Goal: Use online tool/utility

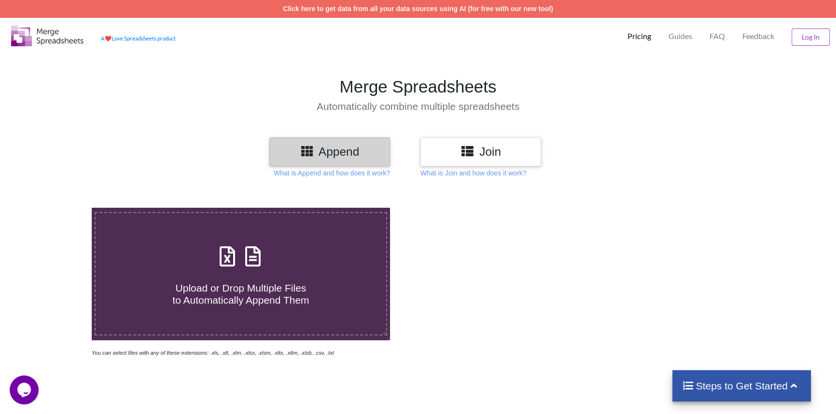
drag, startPoint x: 220, startPoint y: 281, endPoint x: 221, endPoint y: 276, distance: 4.9
click at [220, 283] on span "Upload or Drop Multiple Files to Automatically Append Them" at bounding box center [240, 294] width 137 height 23
click at [59, 208] on input "Upload or Drop Multiple Files to Automatically Append Them" at bounding box center [59, 208] width 0 height 0
type input "C:\fakepath\2025-09-14T1845_Grades-CTC.csv"
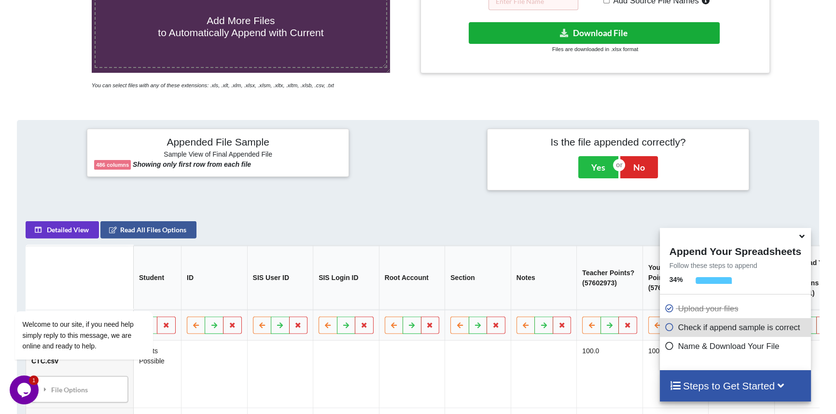
scroll to position [81, 0]
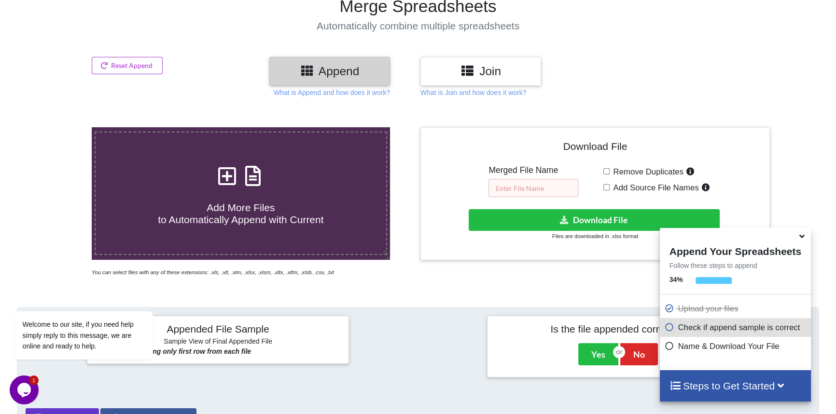
click at [525, 188] on input "text" at bounding box center [533, 188] width 90 height 18
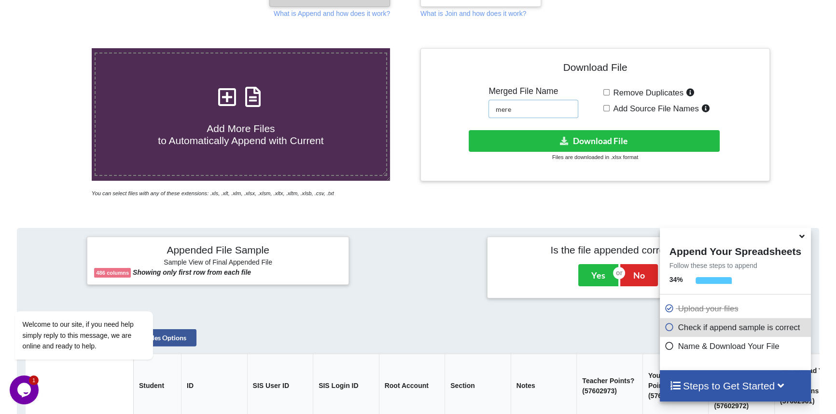
scroll to position [168, 0]
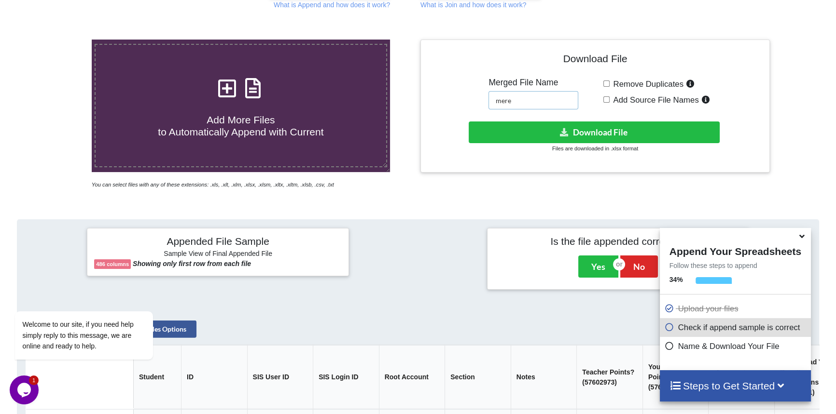
type input "mere"
click at [801, 236] on icon at bounding box center [801, 235] width 10 height 9
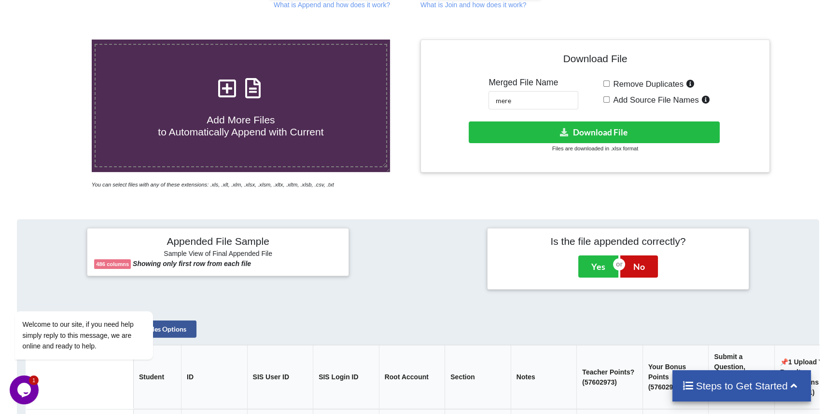
click at [632, 265] on button "No" at bounding box center [639, 267] width 38 height 22
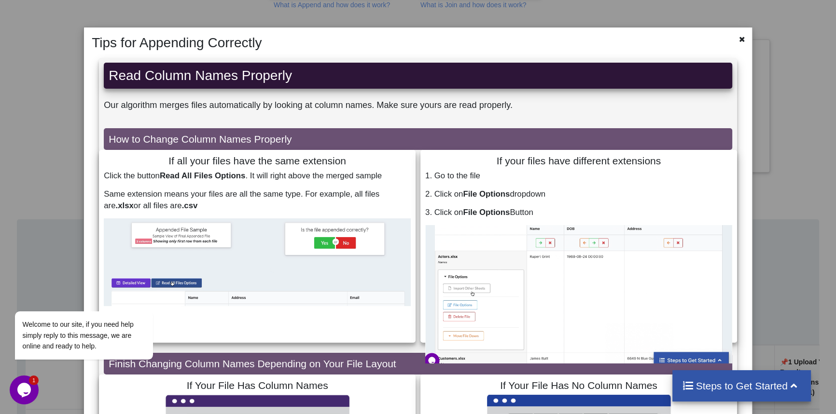
scroll to position [0, 0]
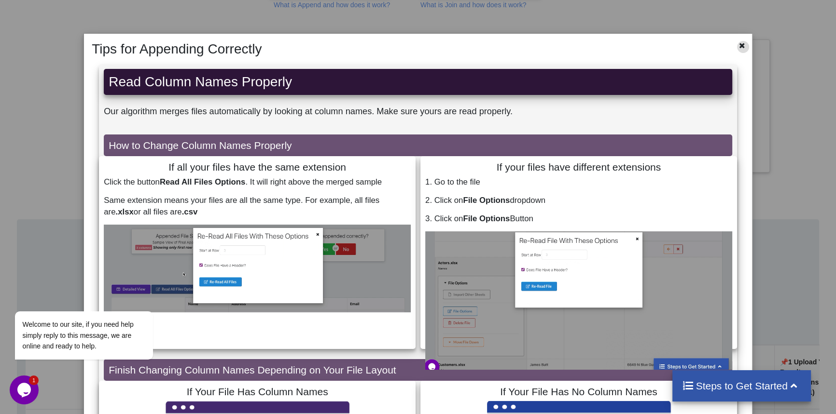
click at [738, 45] on icon at bounding box center [742, 44] width 8 height 7
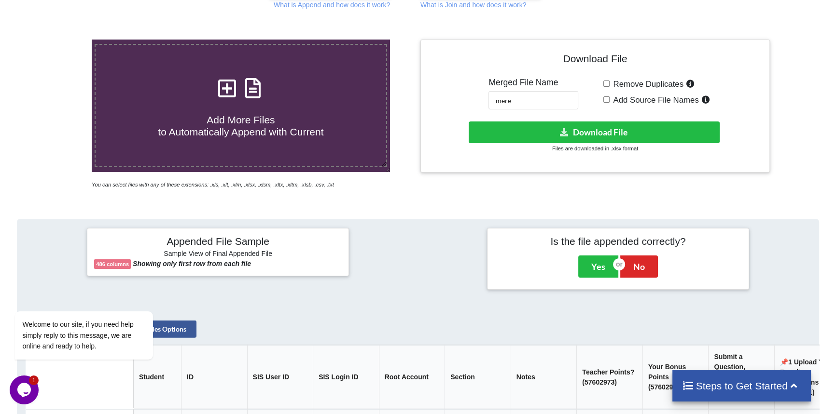
scroll to position [387, 0]
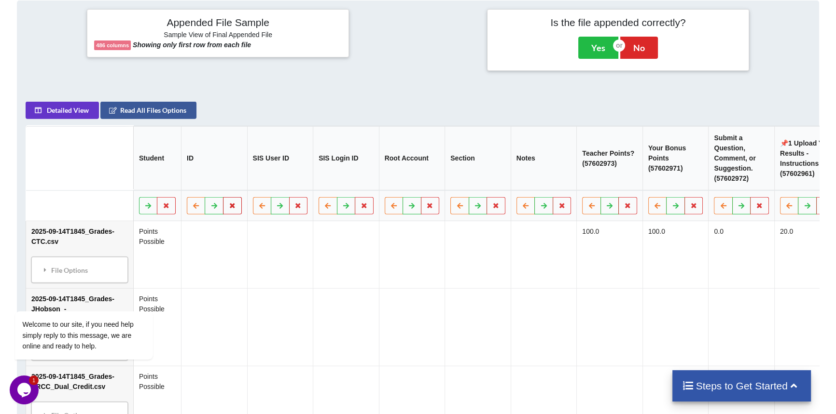
click at [228, 207] on icon at bounding box center [232, 205] width 8 height 6
click at [150, 181] on button "Delete Column" at bounding box center [156, 181] width 65 height 17
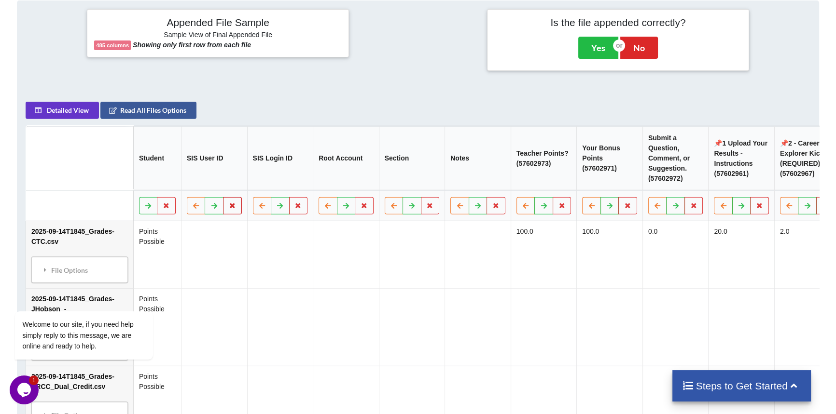
click at [228, 208] on icon at bounding box center [232, 205] width 8 height 6
click at [161, 178] on button "Delete Column" at bounding box center [156, 181] width 65 height 17
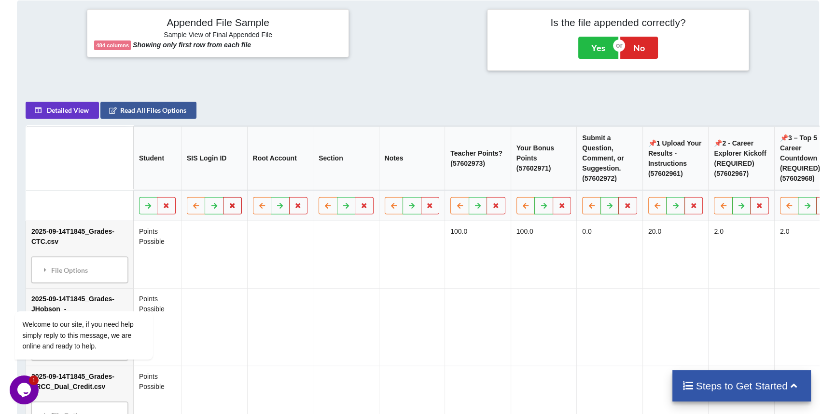
click at [228, 208] on icon at bounding box center [232, 205] width 8 height 6
click at [157, 176] on button "Delete Column" at bounding box center [156, 181] width 65 height 17
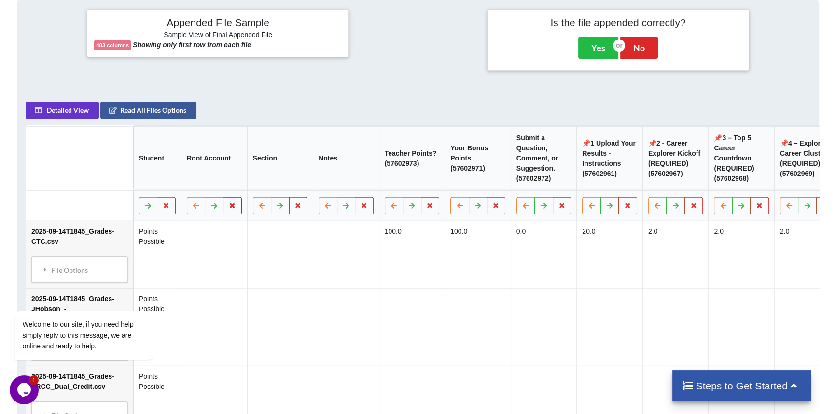
click at [228, 208] on icon at bounding box center [232, 205] width 8 height 6
click at [154, 177] on button "Delete Column" at bounding box center [156, 181] width 65 height 17
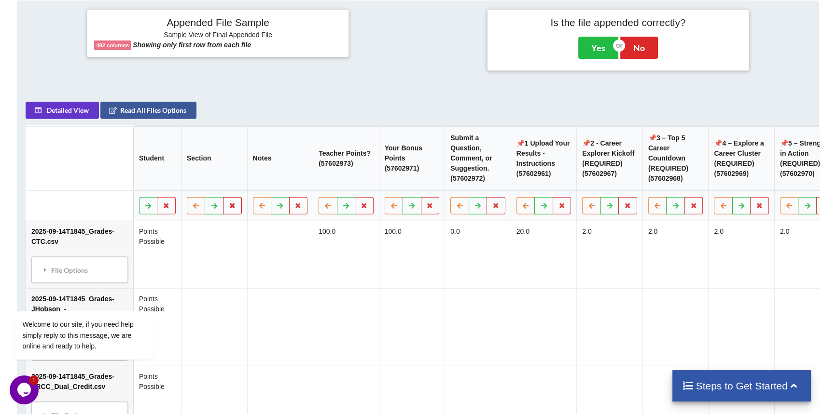
click at [228, 208] on icon at bounding box center [232, 205] width 8 height 6
click at [163, 179] on button "Delete Column" at bounding box center [156, 181] width 65 height 17
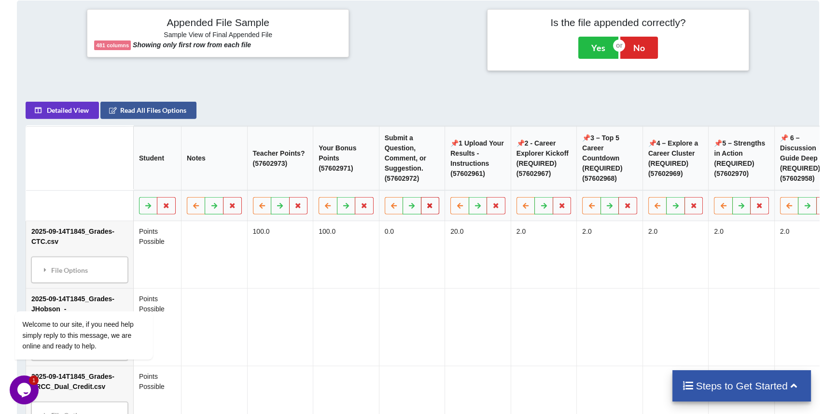
click at [426, 206] on icon at bounding box center [430, 205] width 8 height 6
click at [364, 178] on button "Delete Column" at bounding box center [354, 181] width 65 height 17
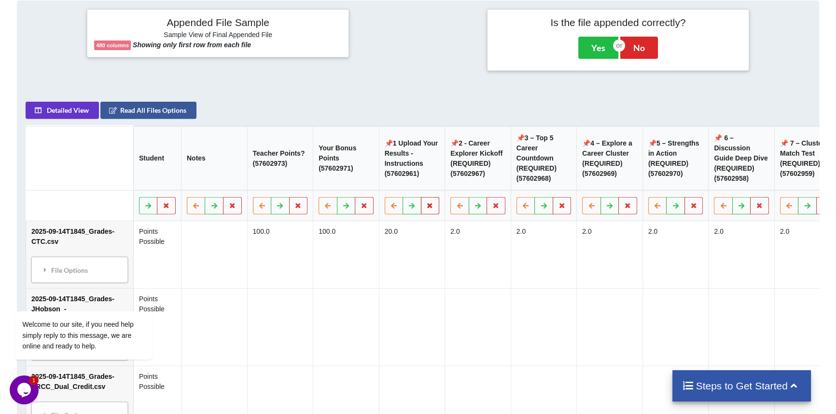
click at [426, 207] on icon at bounding box center [430, 205] width 8 height 6
click at [347, 187] on button "Delete Column" at bounding box center [354, 181] width 65 height 17
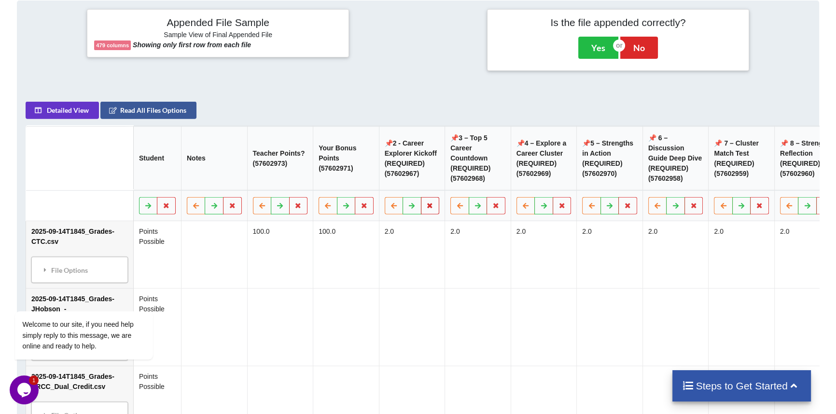
drag, startPoint x: 426, startPoint y: 208, endPoint x: 405, endPoint y: 197, distance: 23.8
click at [426, 208] on icon at bounding box center [430, 205] width 8 height 6
drag, startPoint x: 349, startPoint y: 182, endPoint x: 380, endPoint y: 186, distance: 30.7
click at [349, 181] on button "Delete Column" at bounding box center [354, 181] width 65 height 17
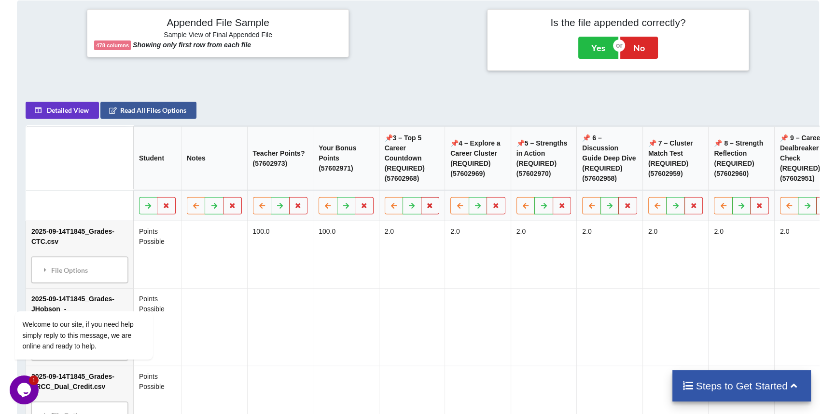
click at [426, 207] on icon at bounding box center [430, 205] width 8 height 6
click at [350, 182] on button "Delete Column" at bounding box center [354, 181] width 65 height 17
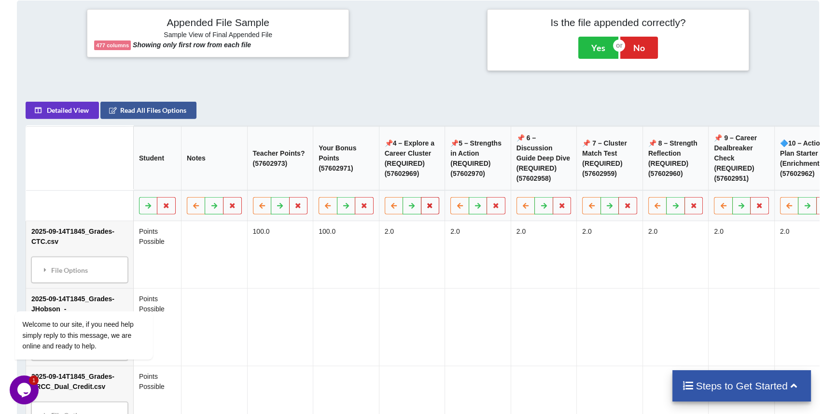
drag, startPoint x: 424, startPoint y: 208, endPoint x: 391, endPoint y: 197, distance: 34.5
click at [426, 208] on icon at bounding box center [430, 205] width 8 height 6
drag, startPoint x: 343, startPoint y: 183, endPoint x: 413, endPoint y: 191, distance: 71.3
click at [345, 183] on button "Delete Column" at bounding box center [354, 181] width 65 height 17
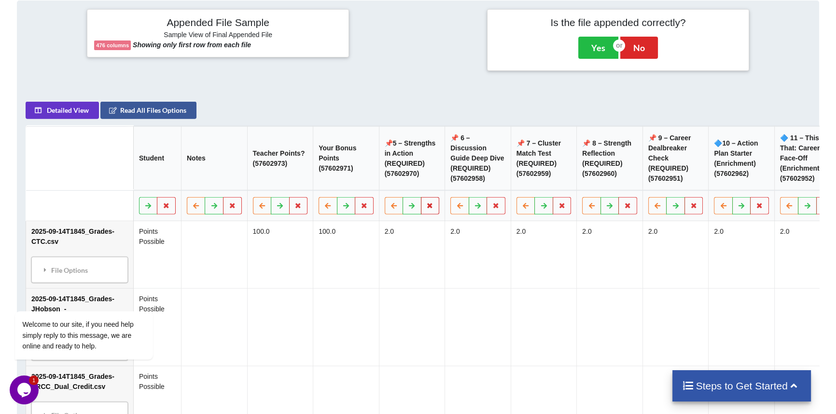
click at [426, 208] on icon at bounding box center [430, 205] width 8 height 6
click at [353, 178] on button "Delete Column" at bounding box center [354, 181] width 65 height 17
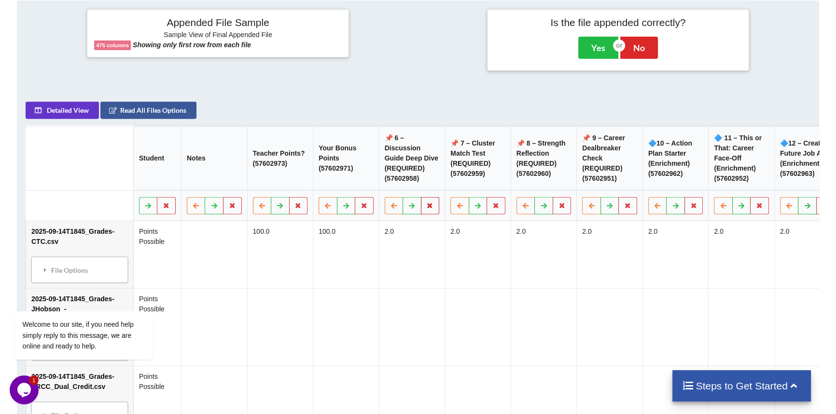
click at [426, 207] on icon at bounding box center [430, 205] width 8 height 6
click at [356, 179] on button "Delete Column" at bounding box center [354, 181] width 65 height 17
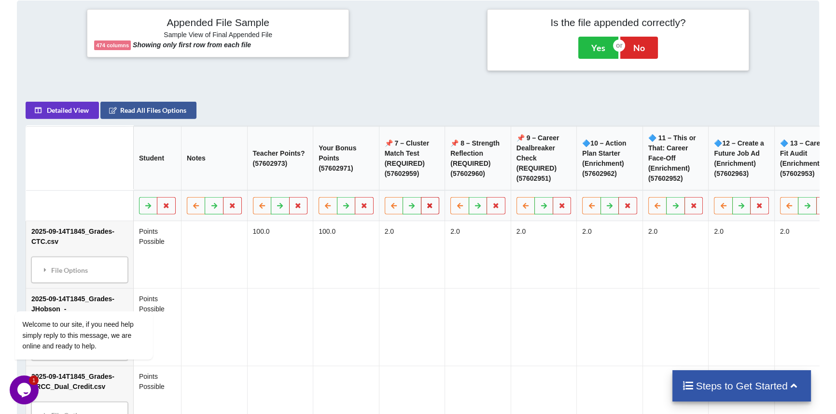
click at [426, 208] on icon at bounding box center [430, 205] width 8 height 6
click at [349, 178] on button "Delete Column" at bounding box center [354, 181] width 65 height 17
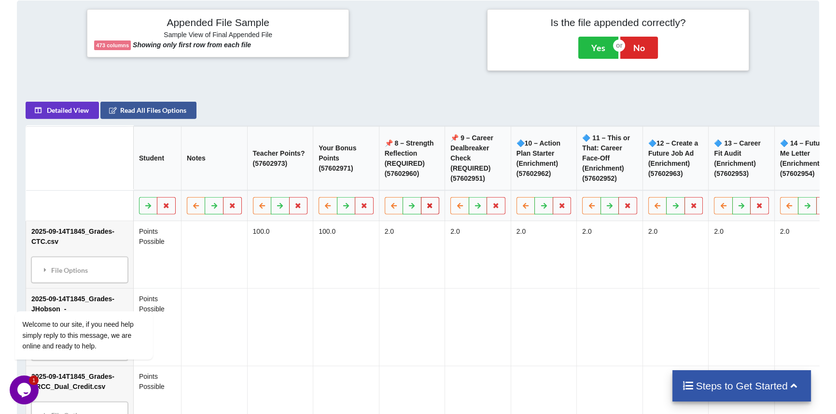
click at [426, 208] on icon at bounding box center [430, 205] width 8 height 6
drag, startPoint x: 351, startPoint y: 179, endPoint x: 425, endPoint y: 196, distance: 75.7
click at [353, 179] on button "Delete Column" at bounding box center [354, 181] width 65 height 17
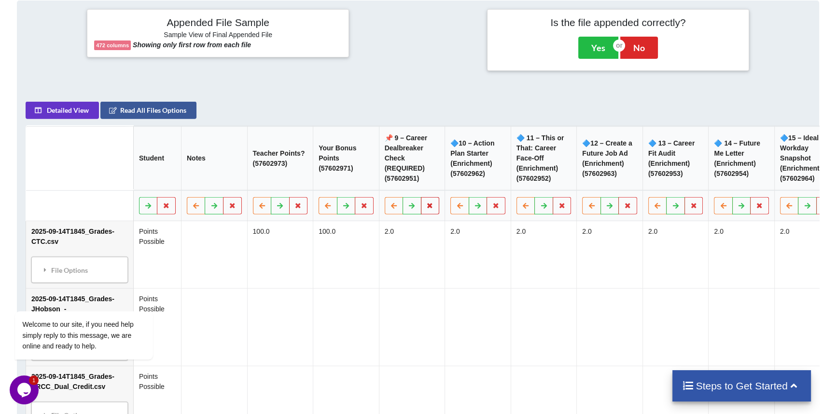
click at [426, 206] on icon at bounding box center [430, 205] width 8 height 6
drag, startPoint x: 364, startPoint y: 181, endPoint x: 398, endPoint y: 189, distance: 35.2
click at [364, 181] on button "Delete Column" at bounding box center [354, 181] width 65 height 17
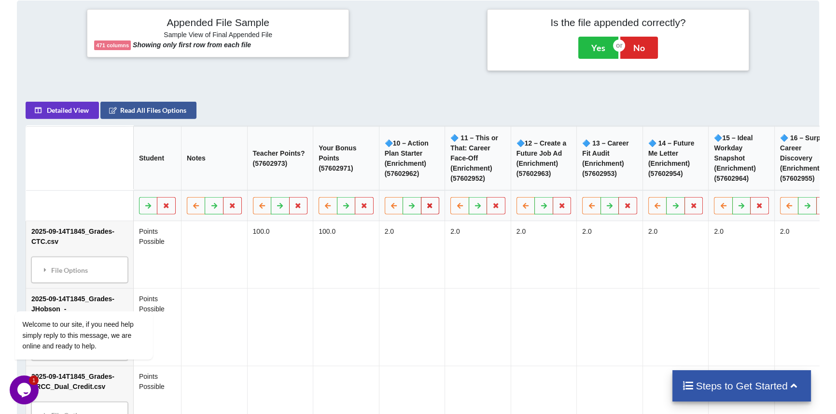
click at [420, 207] on button at bounding box center [429, 205] width 19 height 17
drag, startPoint x: 362, startPoint y: 178, endPoint x: 399, endPoint y: 187, distance: 38.1
click at [362, 178] on button "Delete Column" at bounding box center [354, 181] width 65 height 17
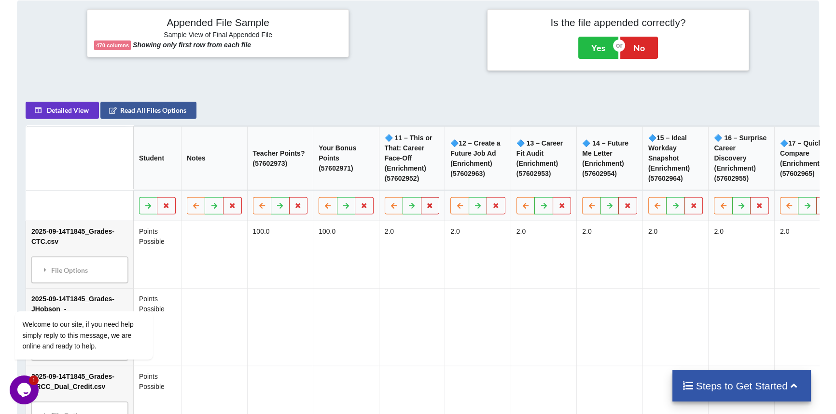
click at [426, 206] on icon at bounding box center [430, 205] width 8 height 6
click at [361, 180] on button "Delete Column" at bounding box center [354, 181] width 65 height 17
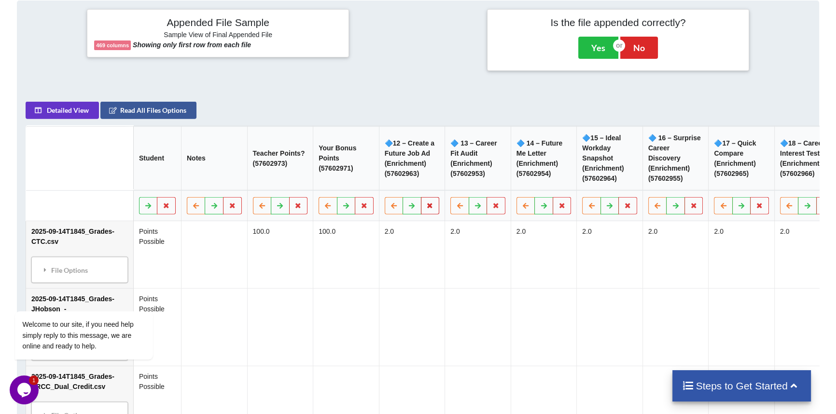
drag, startPoint x: 418, startPoint y: 206, endPoint x: 414, endPoint y: 203, distance: 5.5
click at [420, 207] on button at bounding box center [429, 205] width 19 height 17
click at [357, 183] on button "Delete Column" at bounding box center [354, 181] width 65 height 17
click at [420, 207] on button at bounding box center [429, 205] width 19 height 17
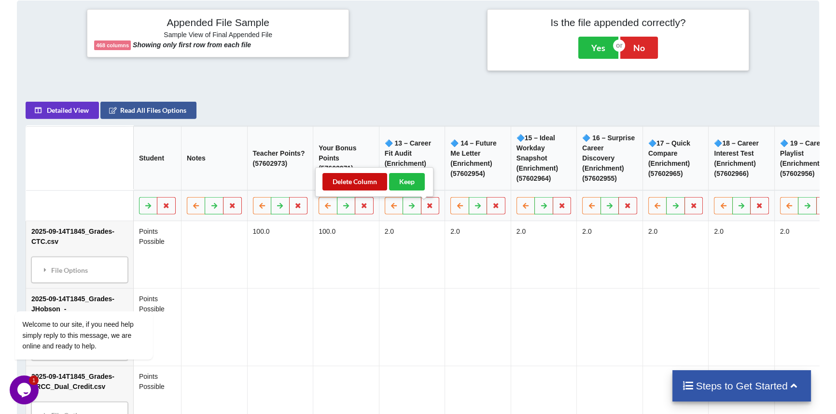
click at [363, 178] on button "Delete Column" at bounding box center [354, 181] width 65 height 17
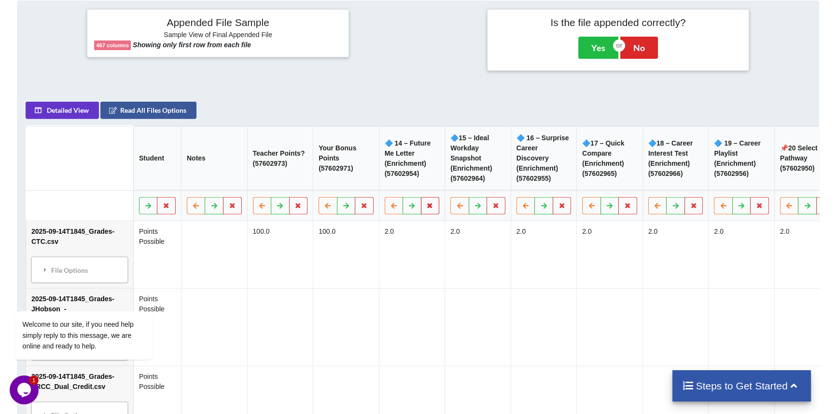
click at [426, 207] on icon at bounding box center [430, 205] width 8 height 6
drag, startPoint x: 353, startPoint y: 175, endPoint x: 405, endPoint y: 186, distance: 53.8
click at [353, 175] on button "Delete Column" at bounding box center [354, 181] width 65 height 17
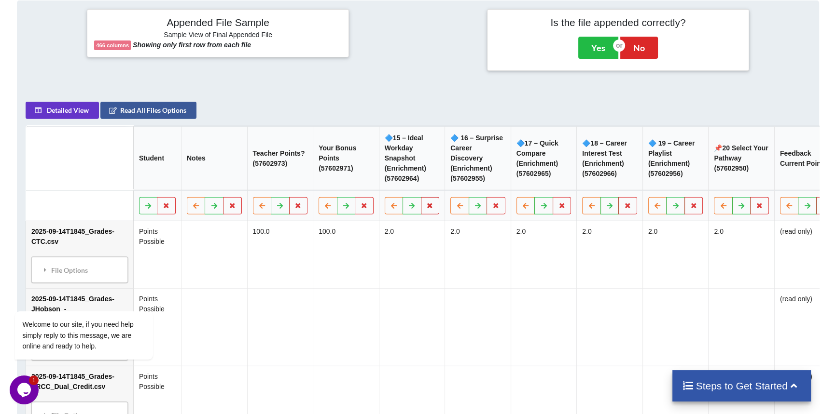
drag, startPoint x: 421, startPoint y: 208, endPoint x: 421, endPoint y: 203, distance: 5.3
click at [421, 206] on button at bounding box center [429, 205] width 19 height 17
click at [364, 177] on button "Delete Column" at bounding box center [354, 181] width 65 height 17
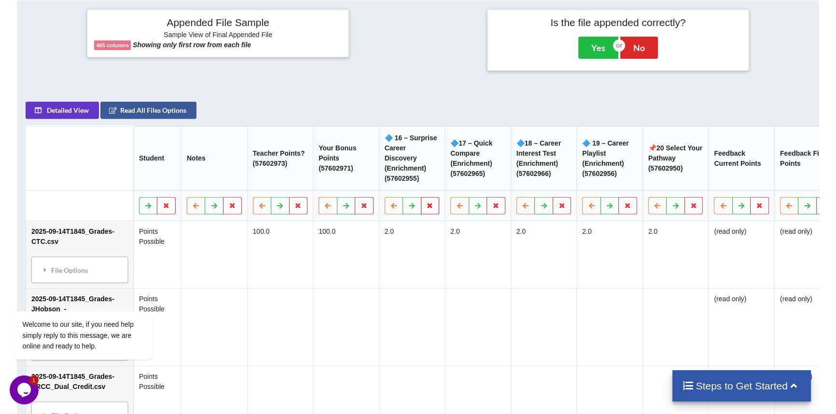
click at [426, 207] on icon at bounding box center [430, 205] width 8 height 6
click at [359, 179] on button "Delete Column" at bounding box center [354, 181] width 65 height 17
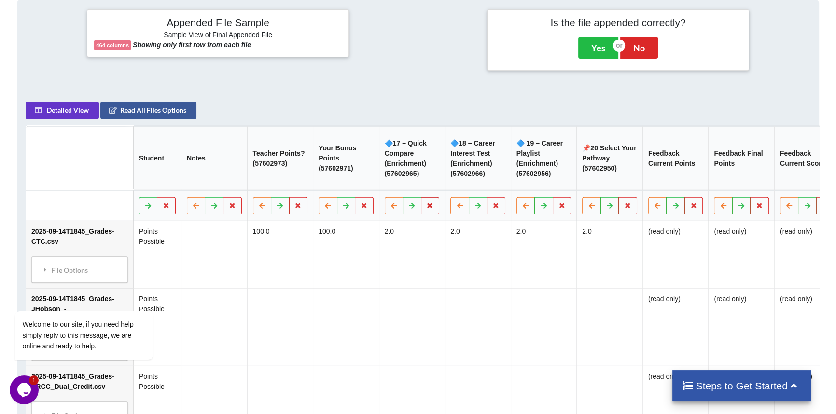
click at [426, 206] on icon at bounding box center [430, 205] width 8 height 6
click at [358, 184] on button "Delete Column" at bounding box center [354, 181] width 65 height 17
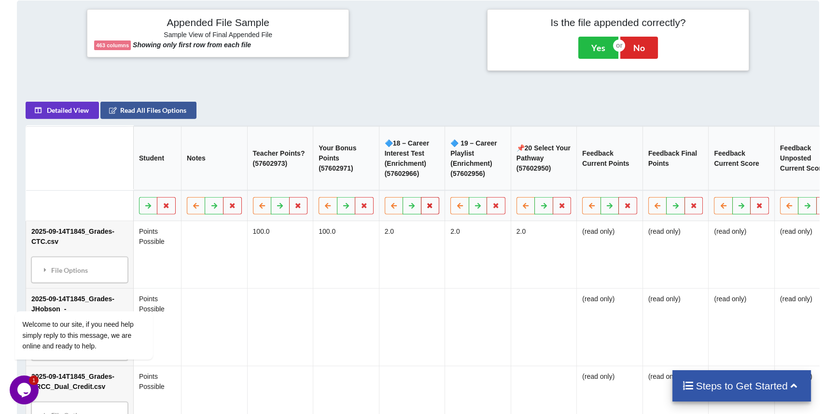
click at [426, 208] on icon at bounding box center [430, 205] width 8 height 6
click at [361, 178] on button "Delete Column" at bounding box center [354, 181] width 65 height 17
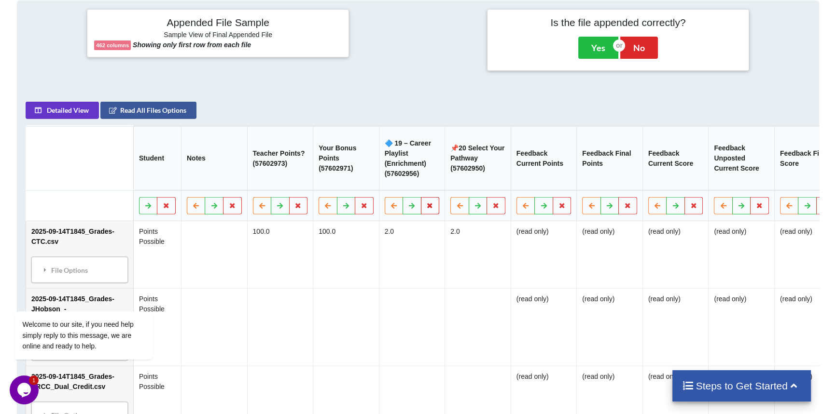
drag, startPoint x: 427, startPoint y: 211, endPoint x: 398, endPoint y: 197, distance: 31.5
click at [426, 208] on icon at bounding box center [430, 205] width 8 height 6
click at [355, 180] on button "Delete Column" at bounding box center [354, 181] width 65 height 17
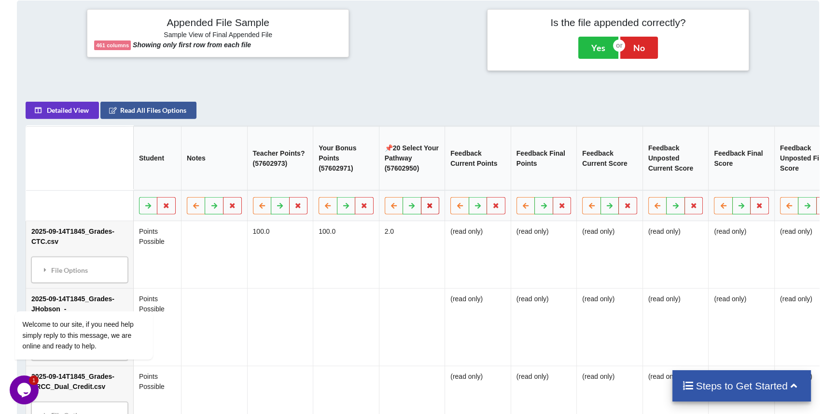
click at [426, 208] on icon at bounding box center [430, 205] width 8 height 6
click at [348, 178] on button "Delete Column" at bounding box center [354, 181] width 65 height 17
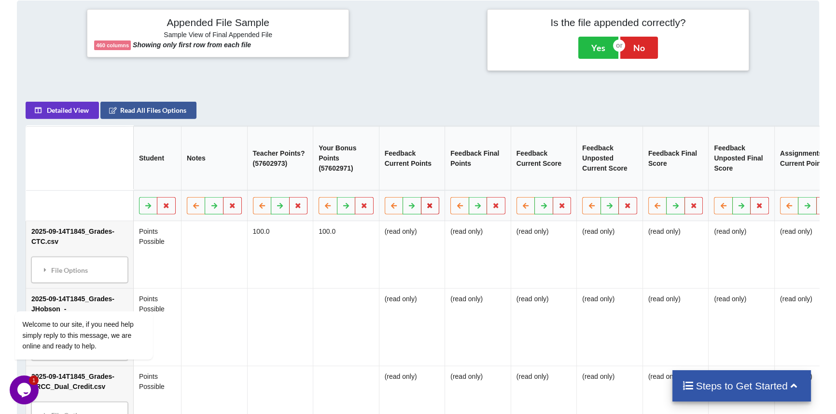
click at [424, 204] on button at bounding box center [429, 205] width 19 height 17
click at [356, 181] on button "Delete Column" at bounding box center [354, 181] width 65 height 17
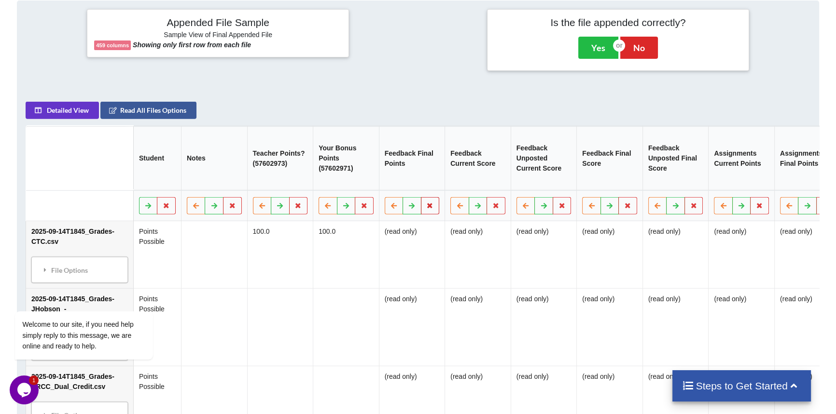
click at [426, 207] on icon at bounding box center [430, 205] width 8 height 6
click at [357, 183] on button "Delete Column" at bounding box center [354, 181] width 65 height 17
drag, startPoint x: 424, startPoint y: 209, endPoint x: 400, endPoint y: 199, distance: 25.3
click at [426, 208] on icon at bounding box center [430, 205] width 8 height 6
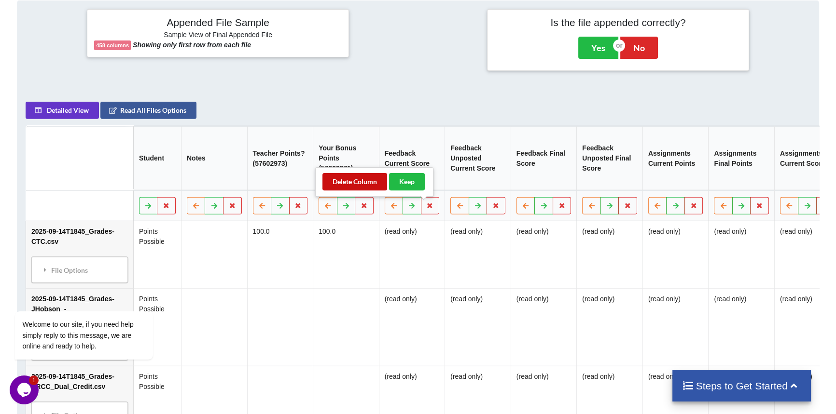
click at [352, 181] on button "Delete Column" at bounding box center [354, 181] width 65 height 17
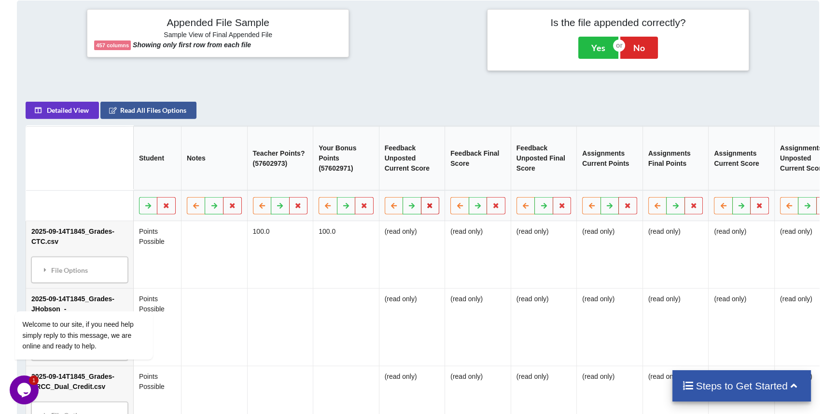
click at [426, 208] on icon at bounding box center [430, 205] width 8 height 6
click at [345, 178] on button "Delete Column" at bounding box center [354, 181] width 65 height 17
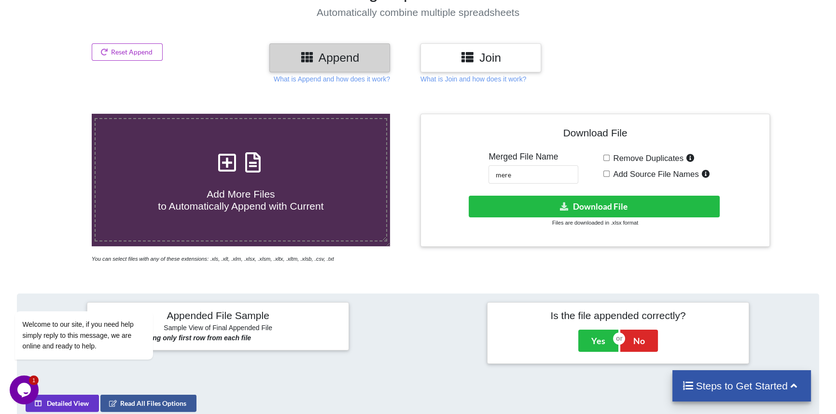
scroll to position [0, 0]
